Goal: Information Seeking & Learning: Learn about a topic

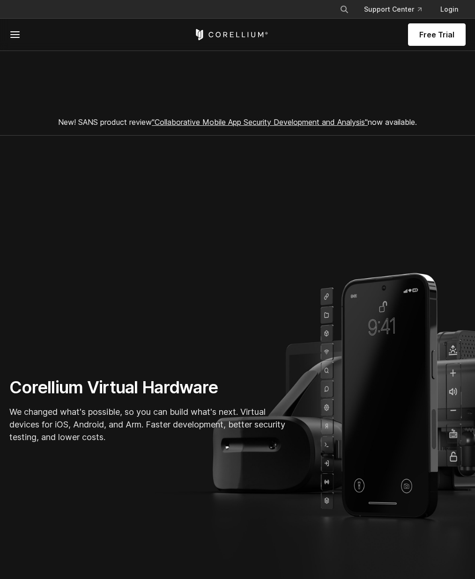
click at [12, 39] on icon at bounding box center [14, 34] width 11 height 11
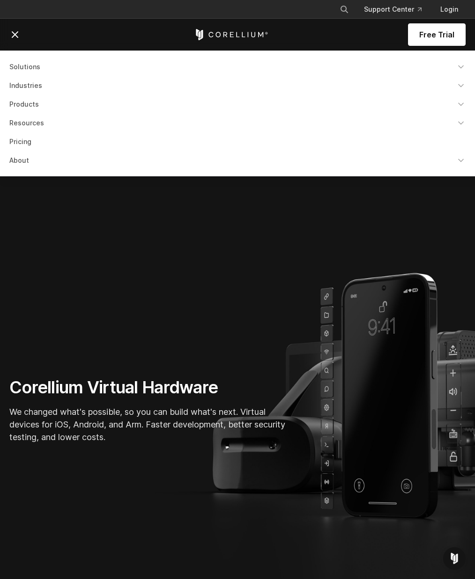
click at [42, 127] on link "Resources" at bounding box center [237, 123] width 467 height 17
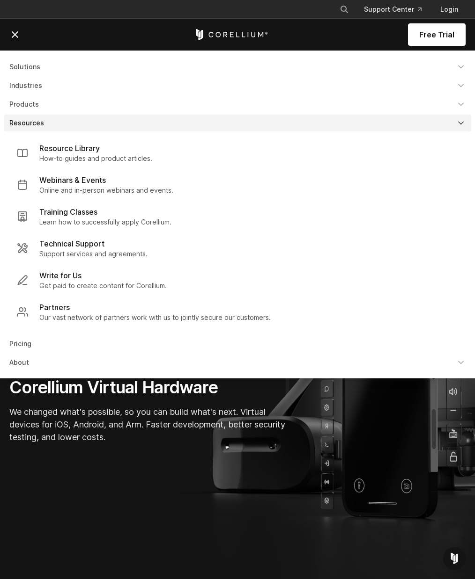
click at [49, 108] on link "Products" at bounding box center [237, 104] width 467 height 17
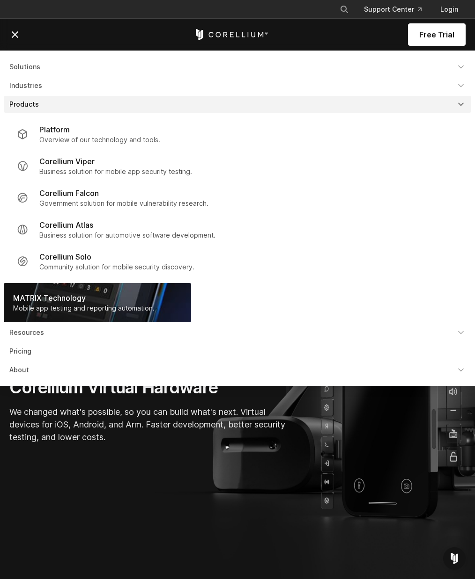
click at [55, 92] on link "Industries" at bounding box center [237, 85] width 467 height 17
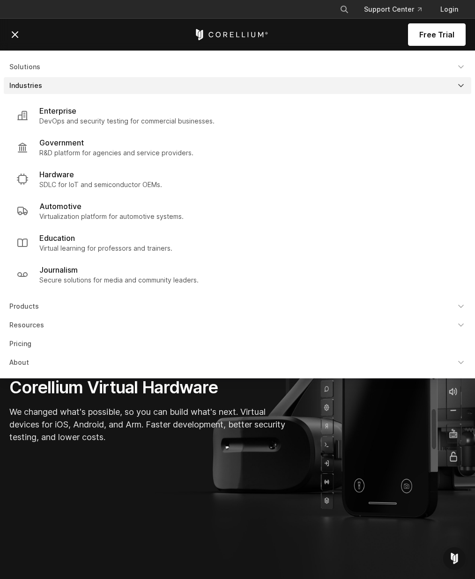
click at [70, 171] on p "Hardware" at bounding box center [56, 174] width 35 height 11
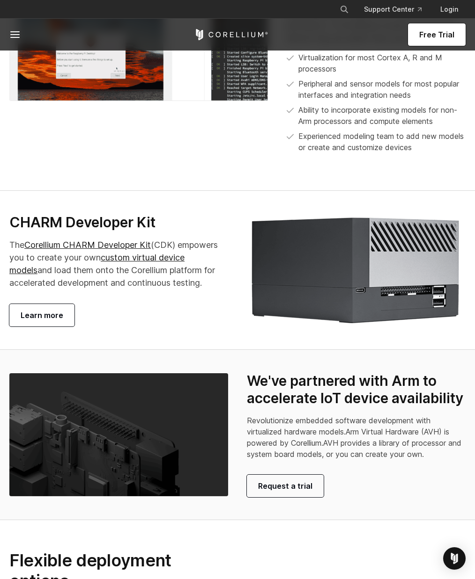
scroll to position [1782, 0]
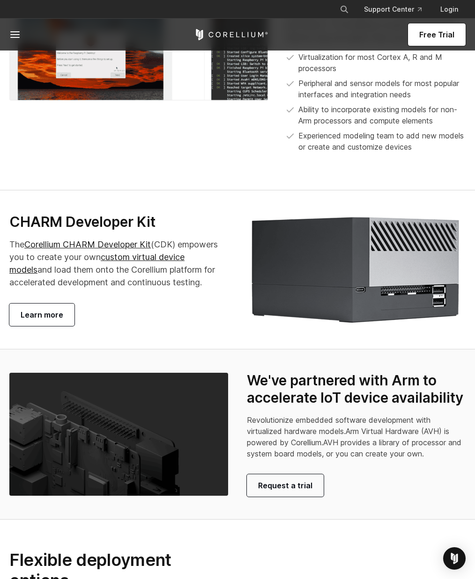
click at [152, 275] on link "custom virtual device models" at bounding box center [96, 263] width 175 height 22
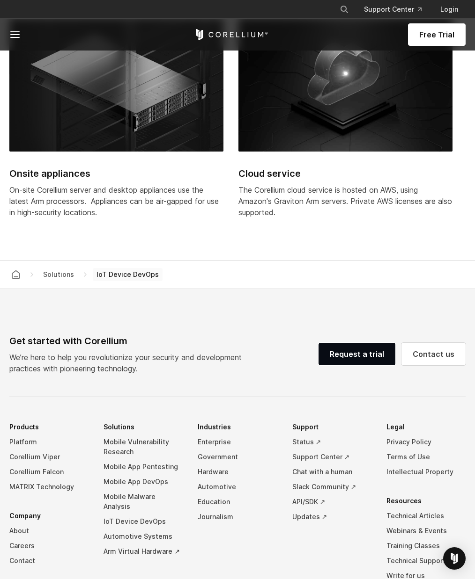
scroll to position [2370, 0]
click at [25, 29] on span at bounding box center [31, 34] width 44 height 11
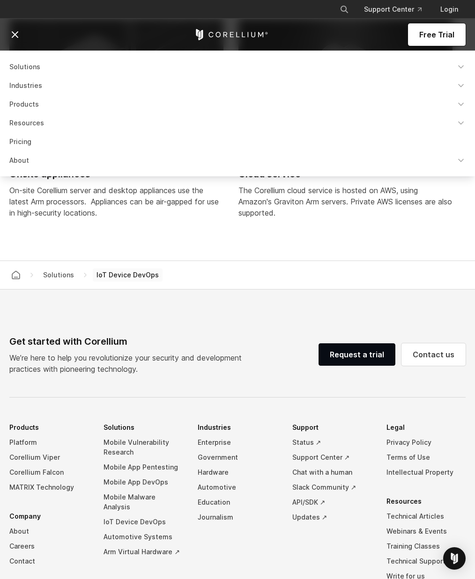
click at [42, 85] on link "Industries" at bounding box center [237, 85] width 467 height 17
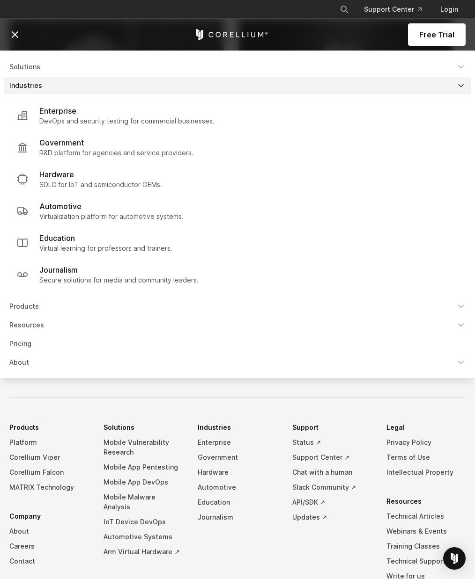
click at [85, 245] on p "Virtual learning for professors and trainers." at bounding box center [105, 248] width 133 height 9
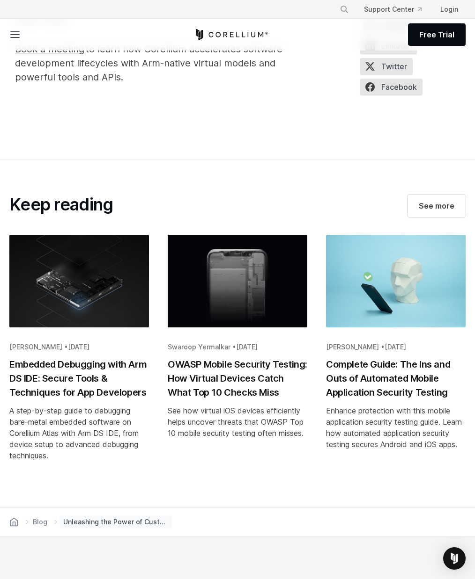
scroll to position [1892, 0]
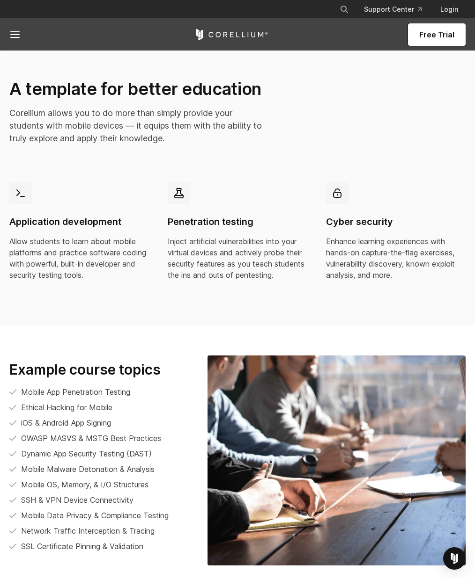
scroll to position [1981, 0]
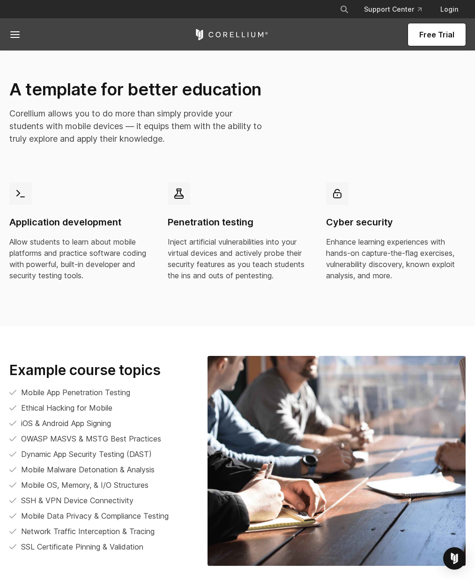
click at [19, 40] on icon at bounding box center [14, 34] width 11 height 11
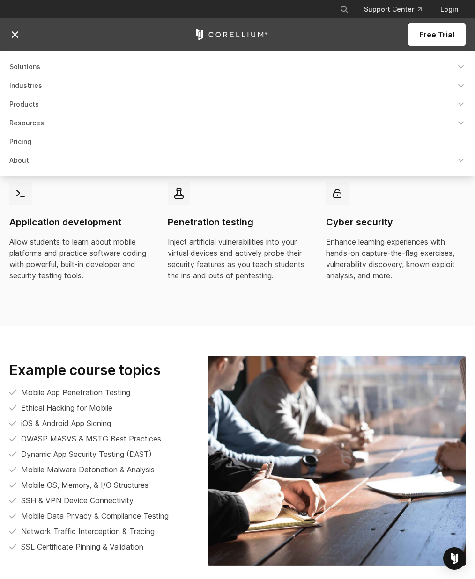
click at [31, 74] on link "Solutions" at bounding box center [237, 66] width 467 height 17
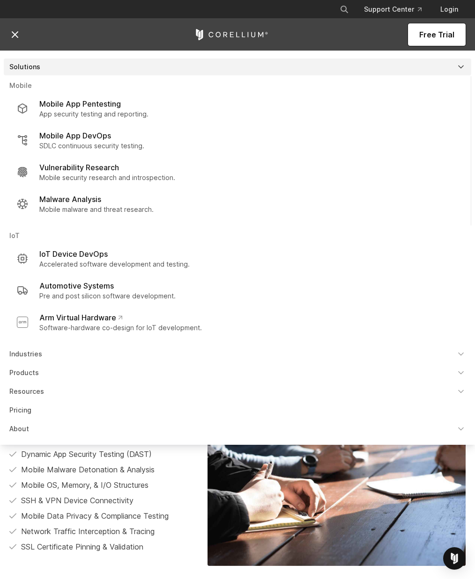
click at [114, 260] on p "Accelerated software development and testing." at bounding box center [114, 264] width 150 height 9
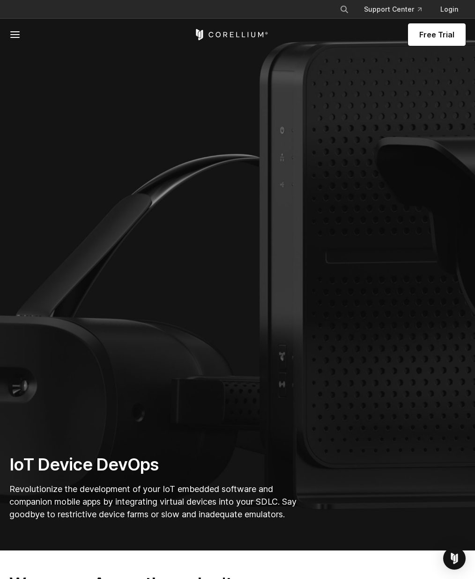
click at [16, 29] on icon at bounding box center [14, 34] width 11 height 11
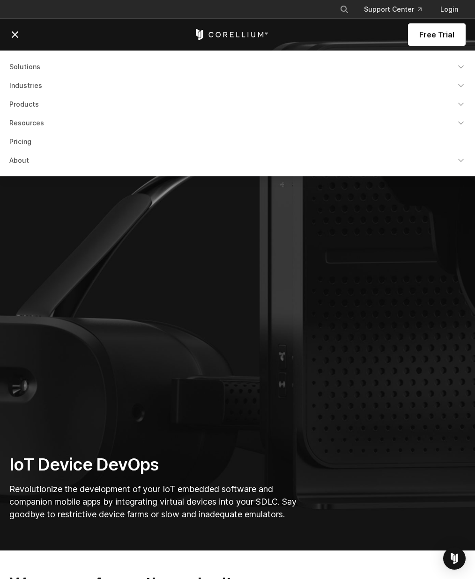
click at [31, 63] on link "Solutions" at bounding box center [237, 66] width 467 height 17
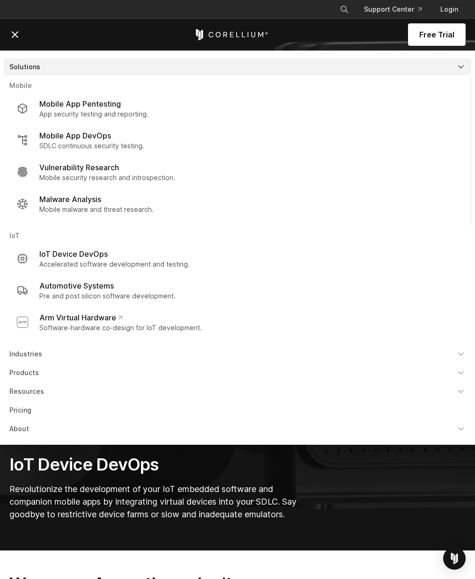
click at [123, 109] on div "Mobile App Pentesting" at bounding box center [93, 103] width 109 height 11
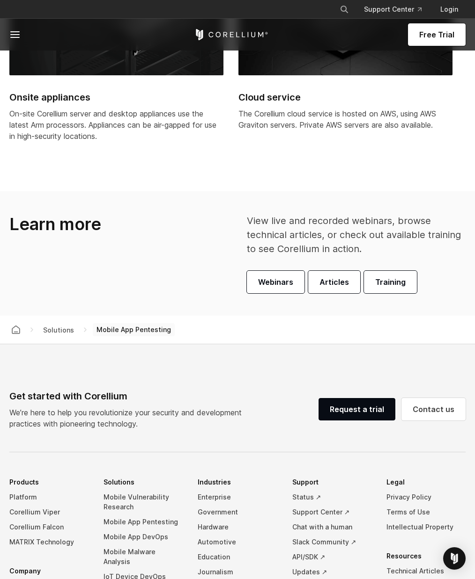
scroll to position [2665, 0]
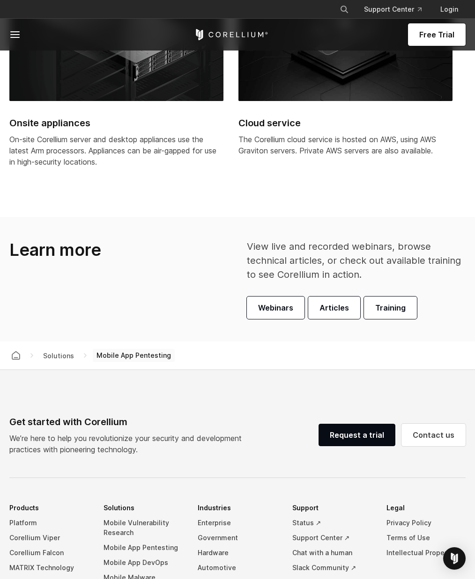
click at [10, 39] on icon at bounding box center [14, 34] width 11 height 11
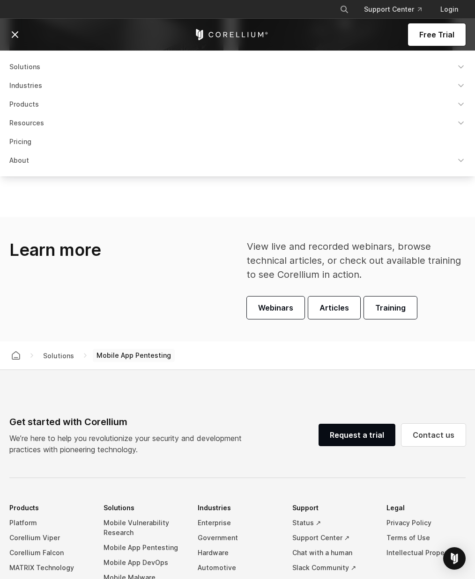
click at [32, 75] on link "Solutions" at bounding box center [237, 66] width 467 height 17
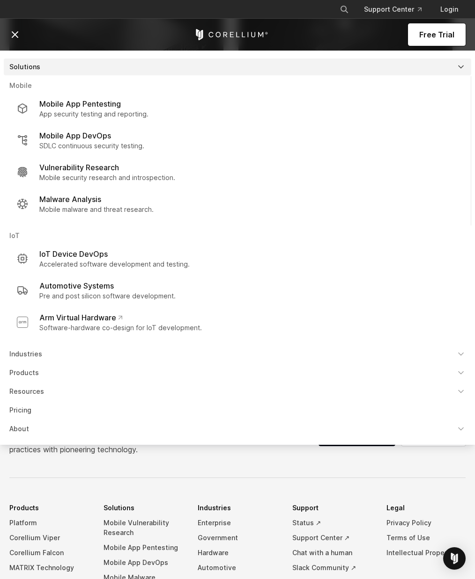
click at [110, 170] on p "Vulnerability Research" at bounding box center [79, 167] width 80 height 11
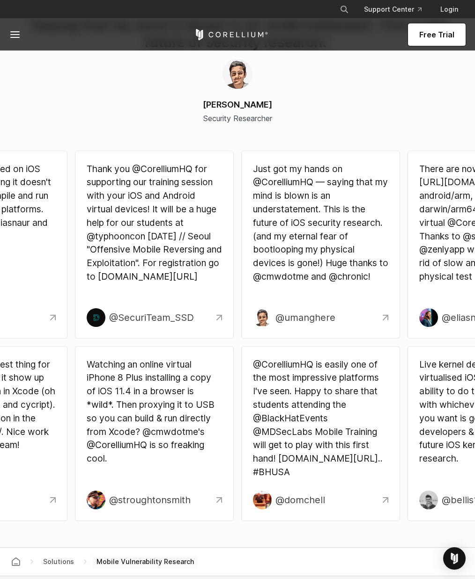
scroll to position [2738, 0]
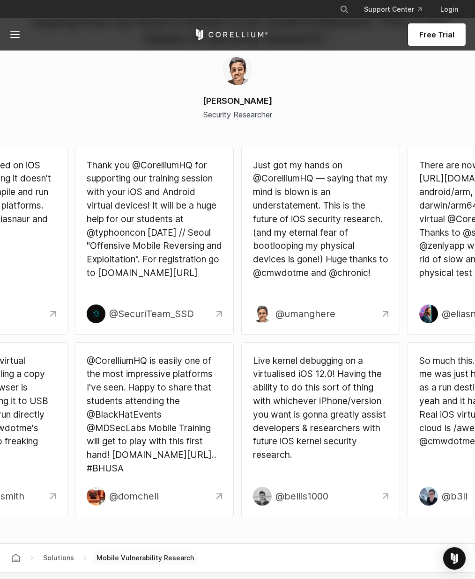
click at [15, 29] on icon at bounding box center [14, 34] width 11 height 11
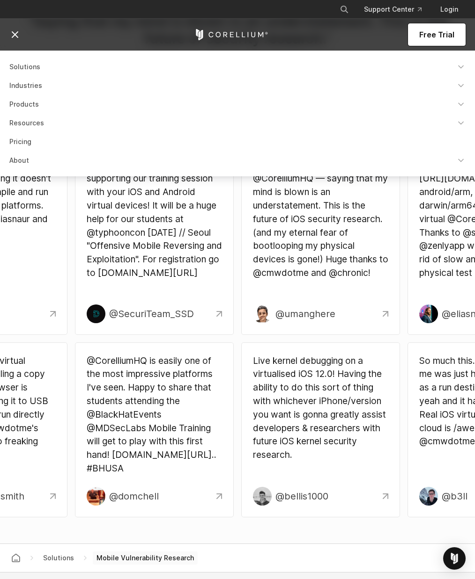
click at [17, 36] on icon at bounding box center [14, 34] width 11 height 11
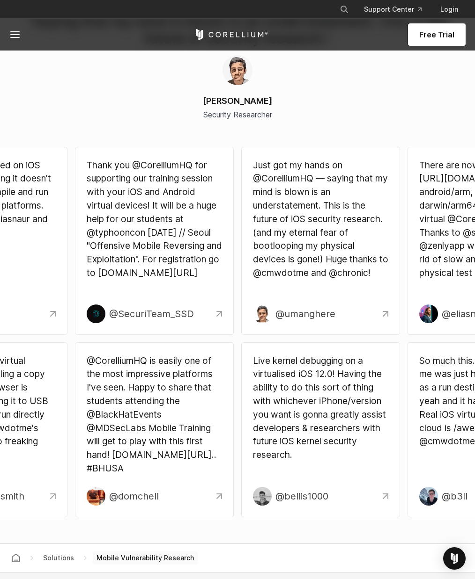
click at [22, 39] on span at bounding box center [31, 34] width 44 height 11
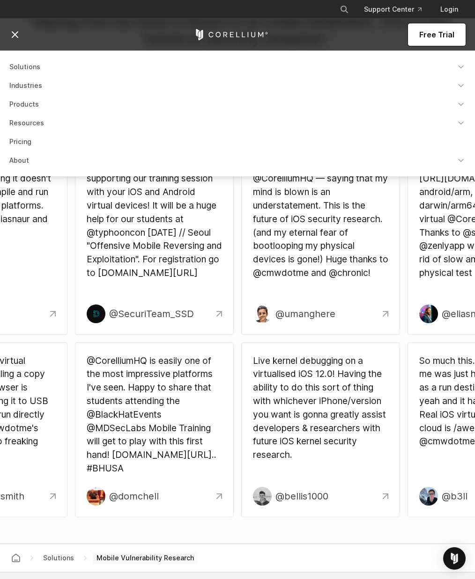
click at [47, 69] on link "Solutions" at bounding box center [237, 66] width 467 height 17
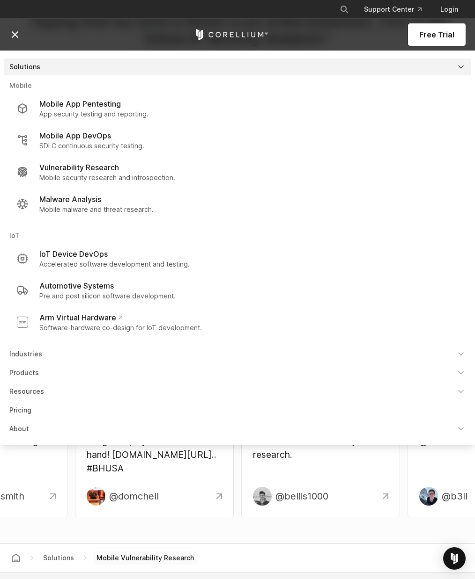
click at [102, 207] on p "Mobile malware and threat research." at bounding box center [96, 209] width 114 height 9
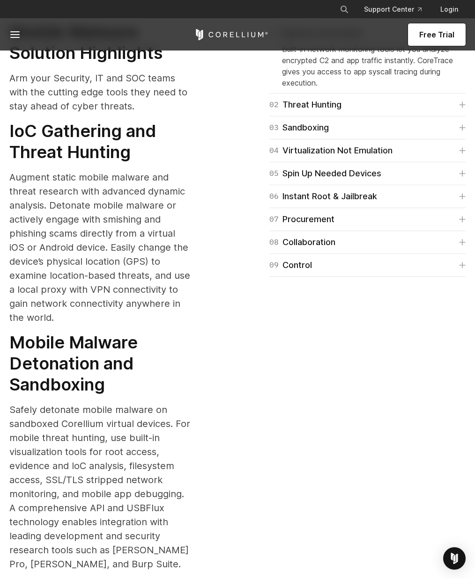
scroll to position [1504, 0]
click at [464, 157] on link "04 Virtualization Not Emulation" at bounding box center [367, 150] width 196 height 13
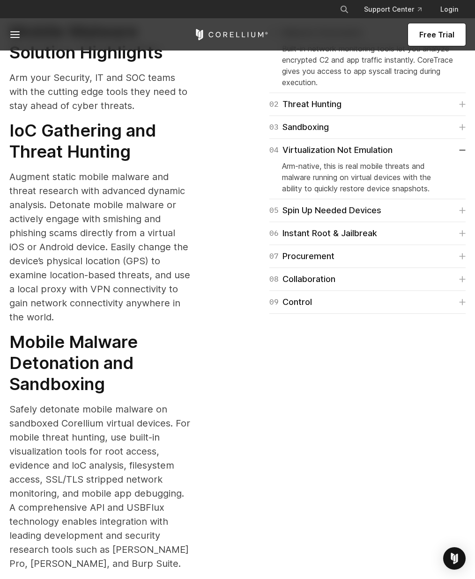
click at [461, 131] on icon at bounding box center [462, 127] width 7 height 7
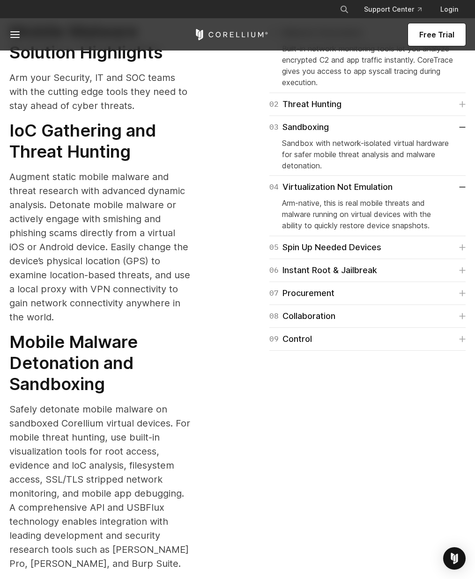
click at [454, 111] on link "02 Threat Hunting" at bounding box center [367, 104] width 196 height 13
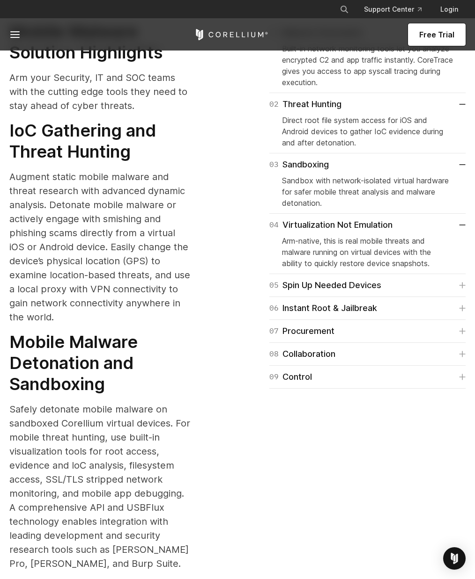
click at [464, 312] on icon at bounding box center [462, 308] width 7 height 7
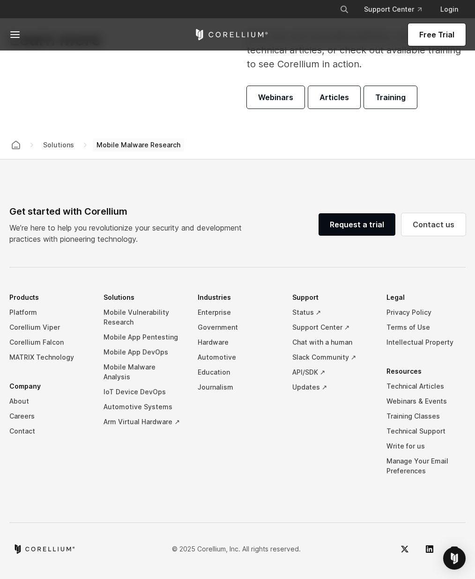
scroll to position [2539, 0]
click at [19, 35] on line at bounding box center [15, 35] width 8 height 0
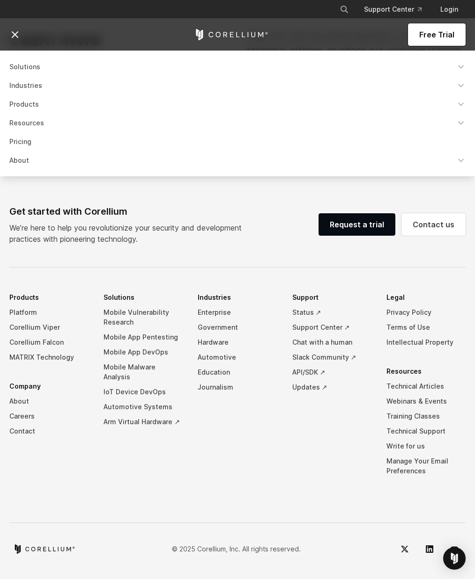
click at [51, 124] on link "Resources" at bounding box center [237, 123] width 467 height 17
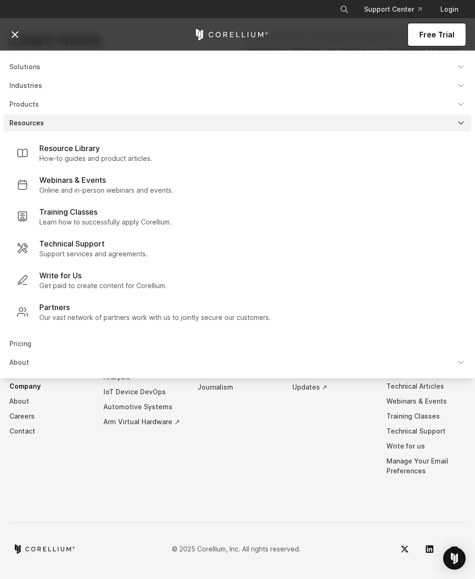
click at [137, 371] on link "About" at bounding box center [237, 362] width 467 height 17
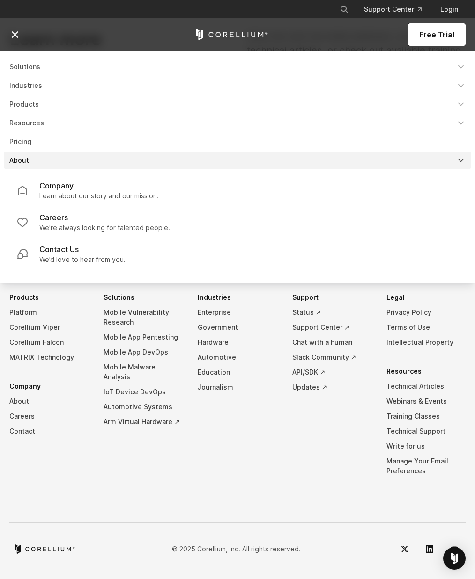
click at [282, 312] on div "Get started with Corellium We’re here to help you revolutionize your security a…" at bounding box center [237, 383] width 475 height 356
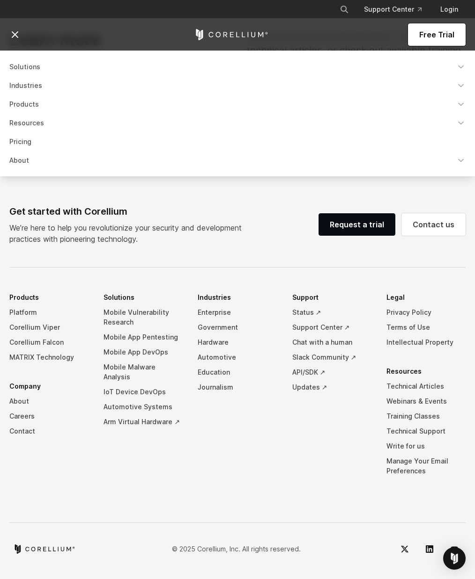
click at [450, 570] on div "Open Intercom Messenger" at bounding box center [454, 559] width 22 height 22
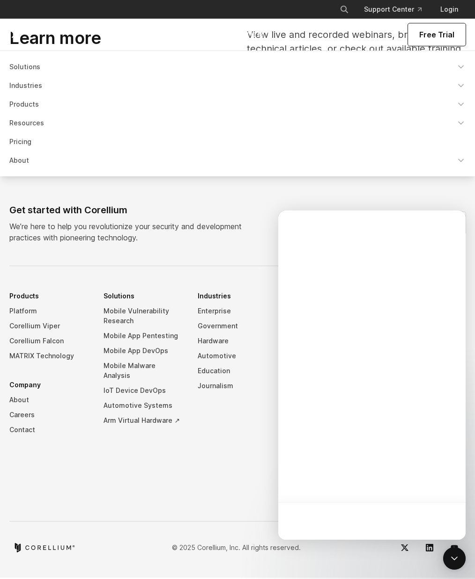
scroll to position [0, 0]
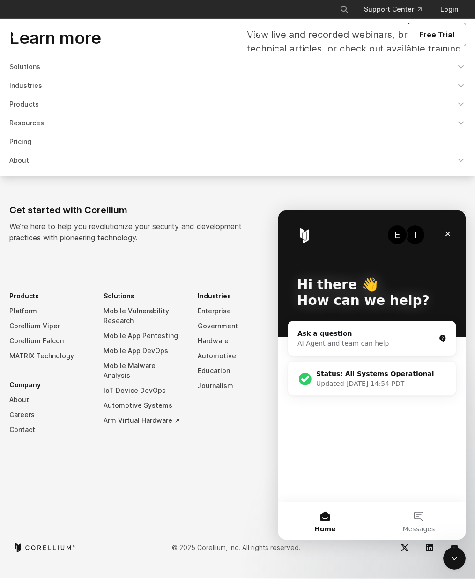
click at [402, 380] on div "Updated Sep 16, 14:54 PDT" at bounding box center [381, 384] width 130 height 10
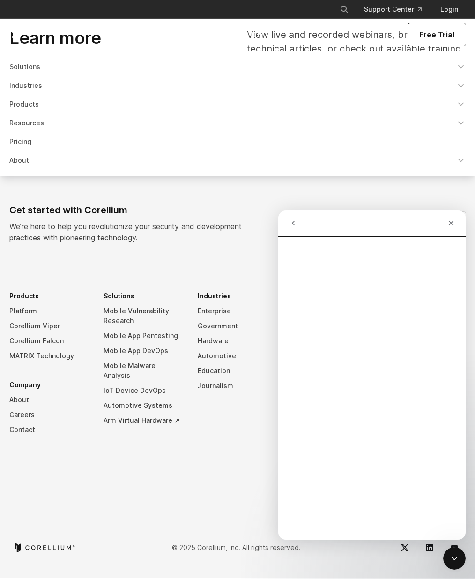
click at [295, 222] on icon "go back" at bounding box center [292, 222] width 7 height 7
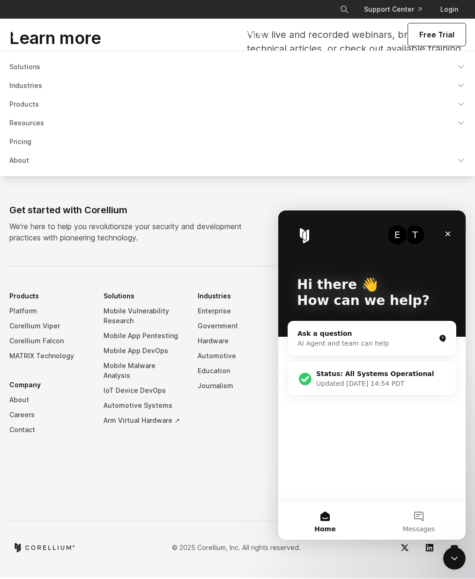
click at [423, 521] on button "Messages" at bounding box center [419, 521] width 94 height 37
